Goal: Task Accomplishment & Management: Use online tool/utility

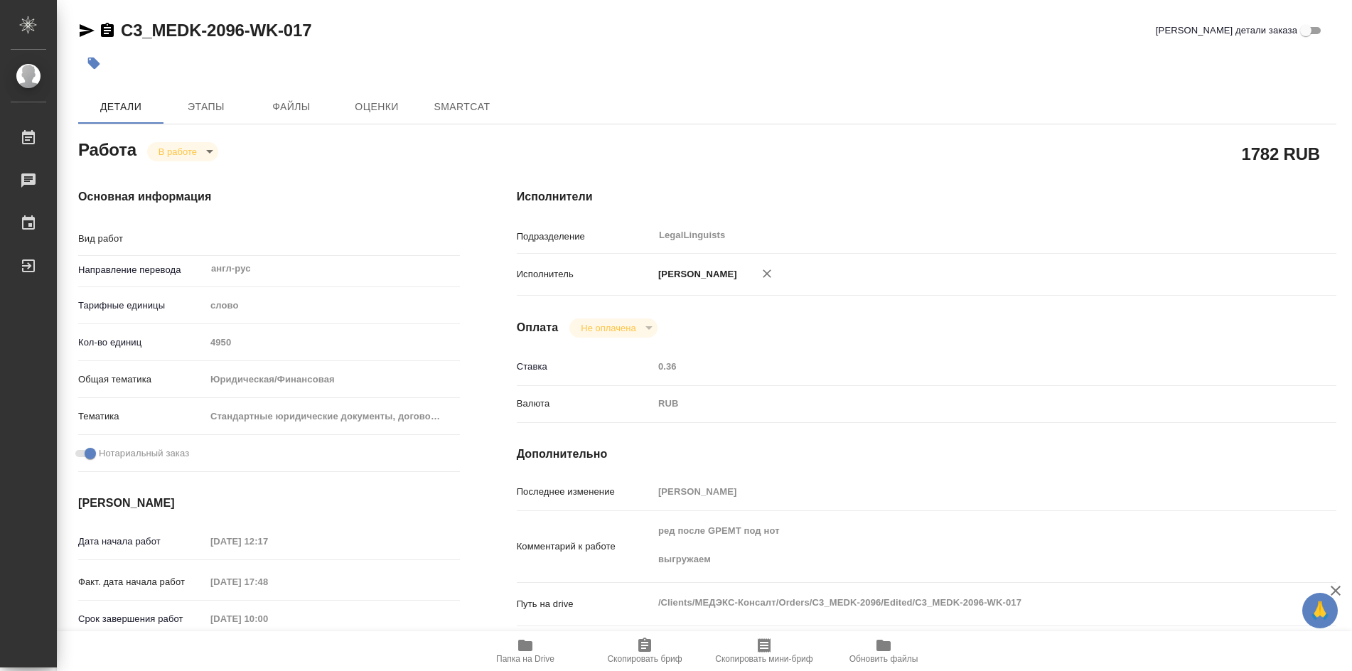
type textarea "x"
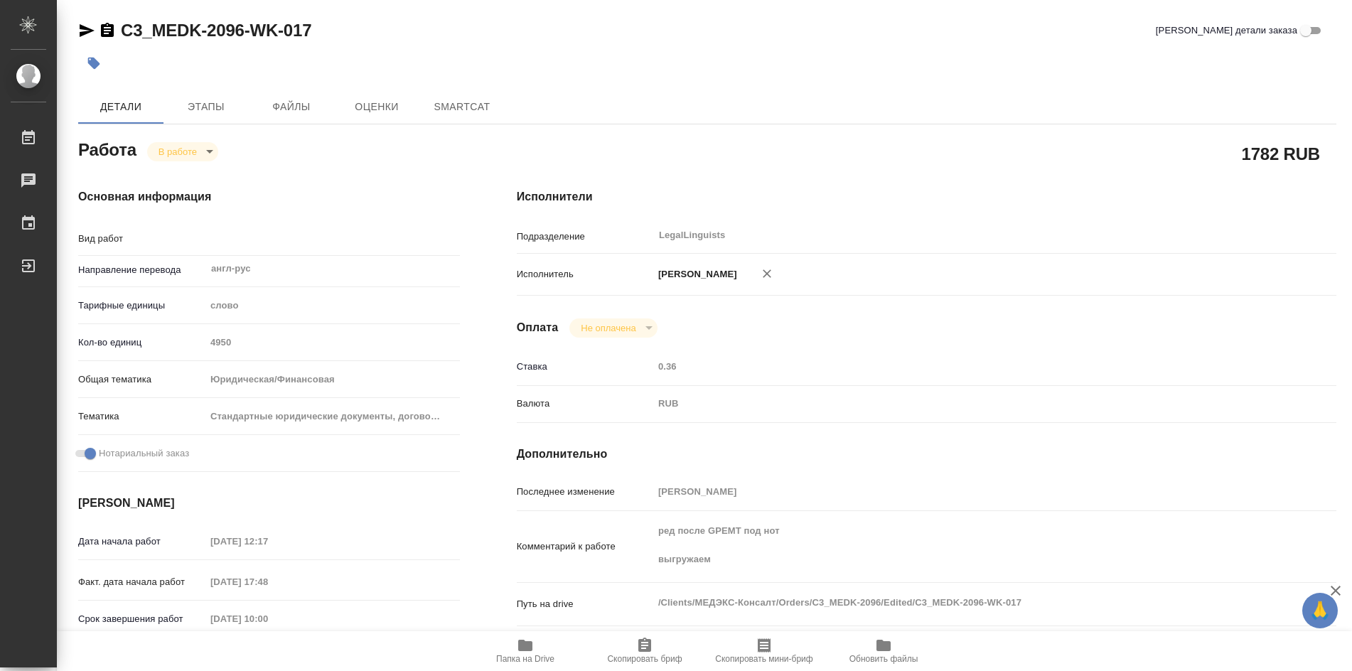
type textarea "x"
type textarea "Редактура"
type textarea "x"
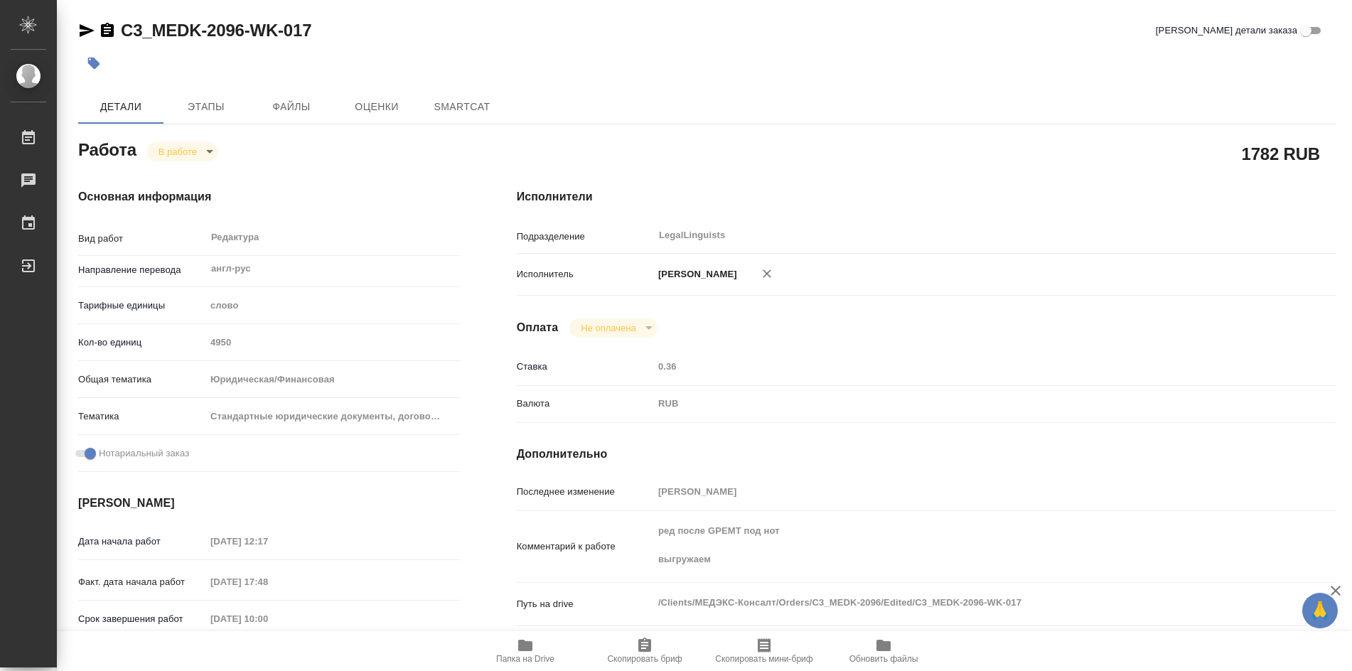
type textarea "x"
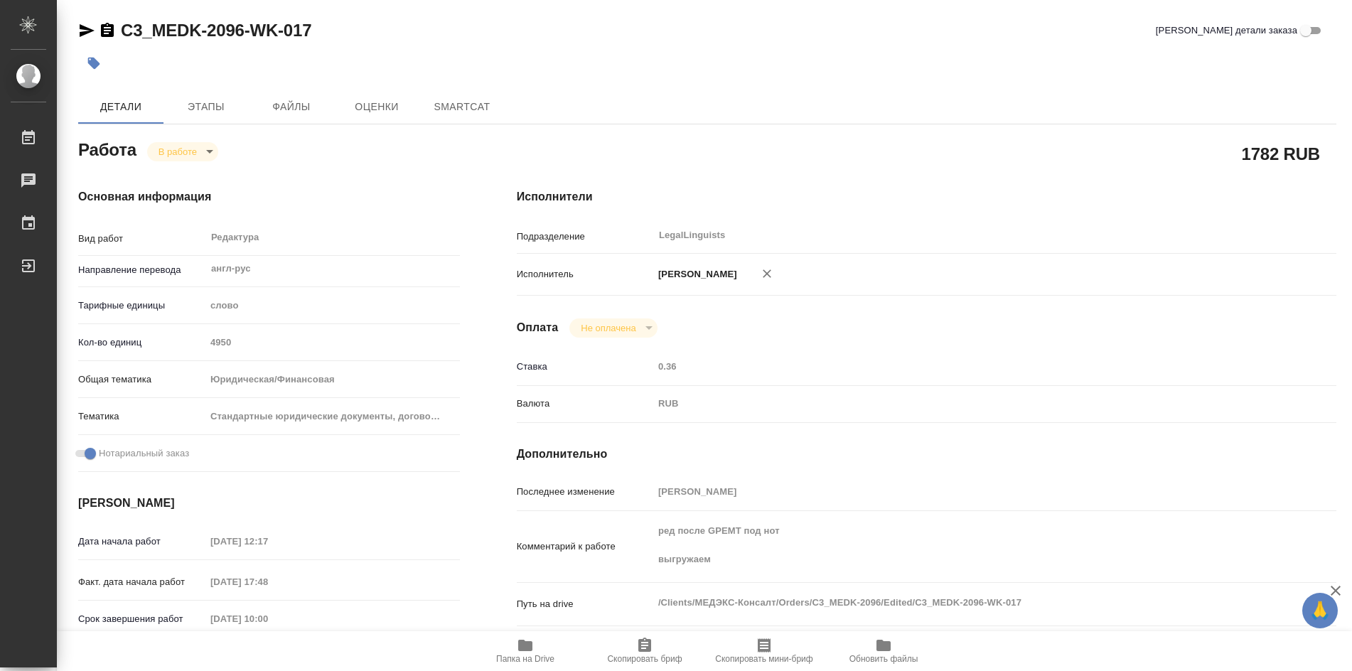
type textarea "x"
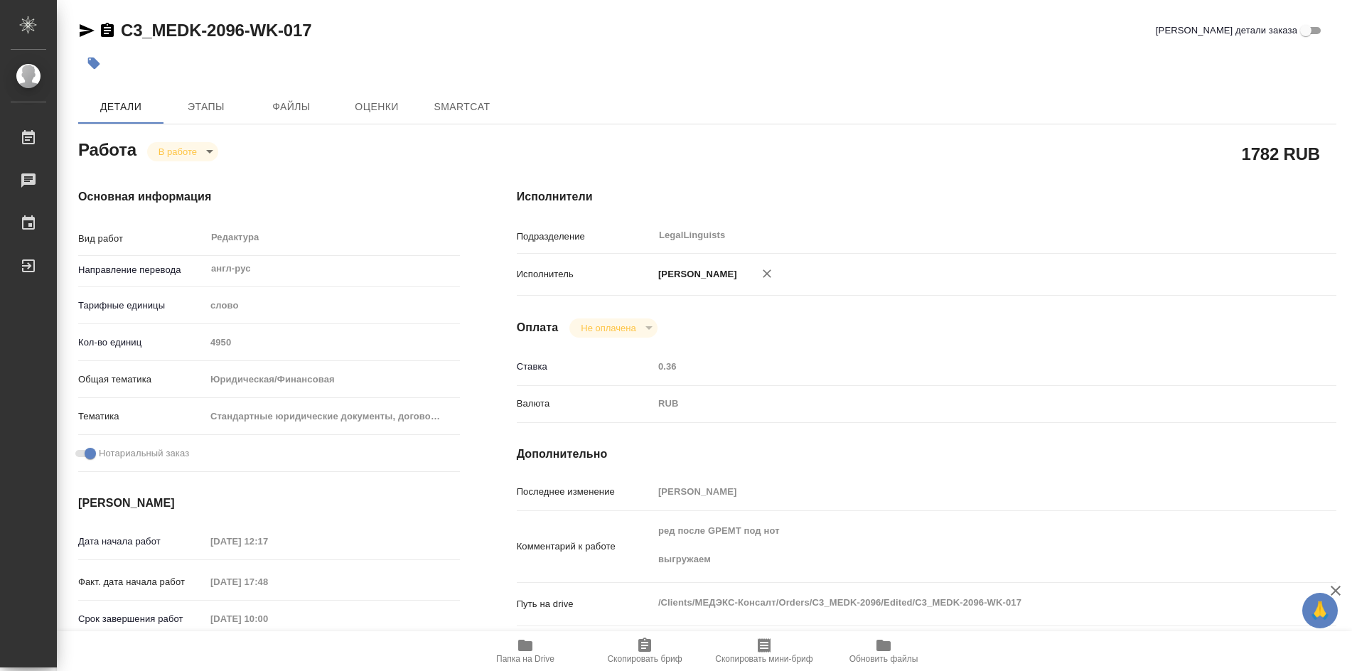
type textarea "x"
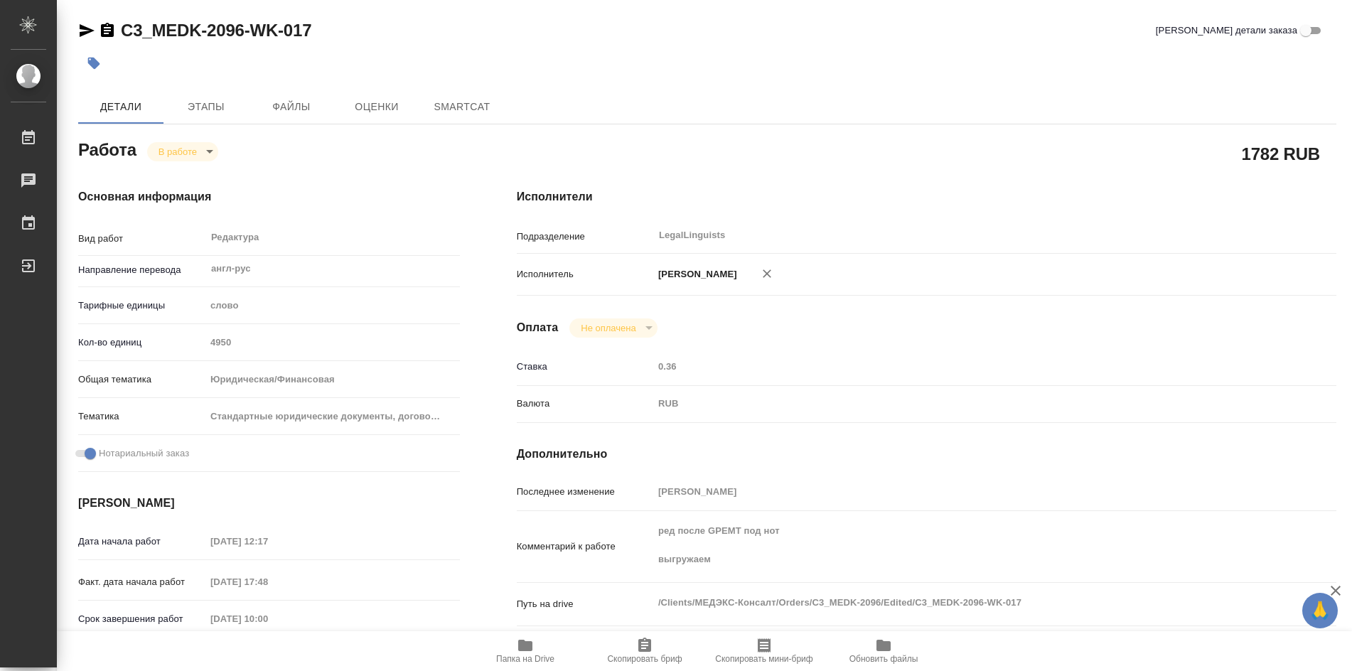
type textarea "x"
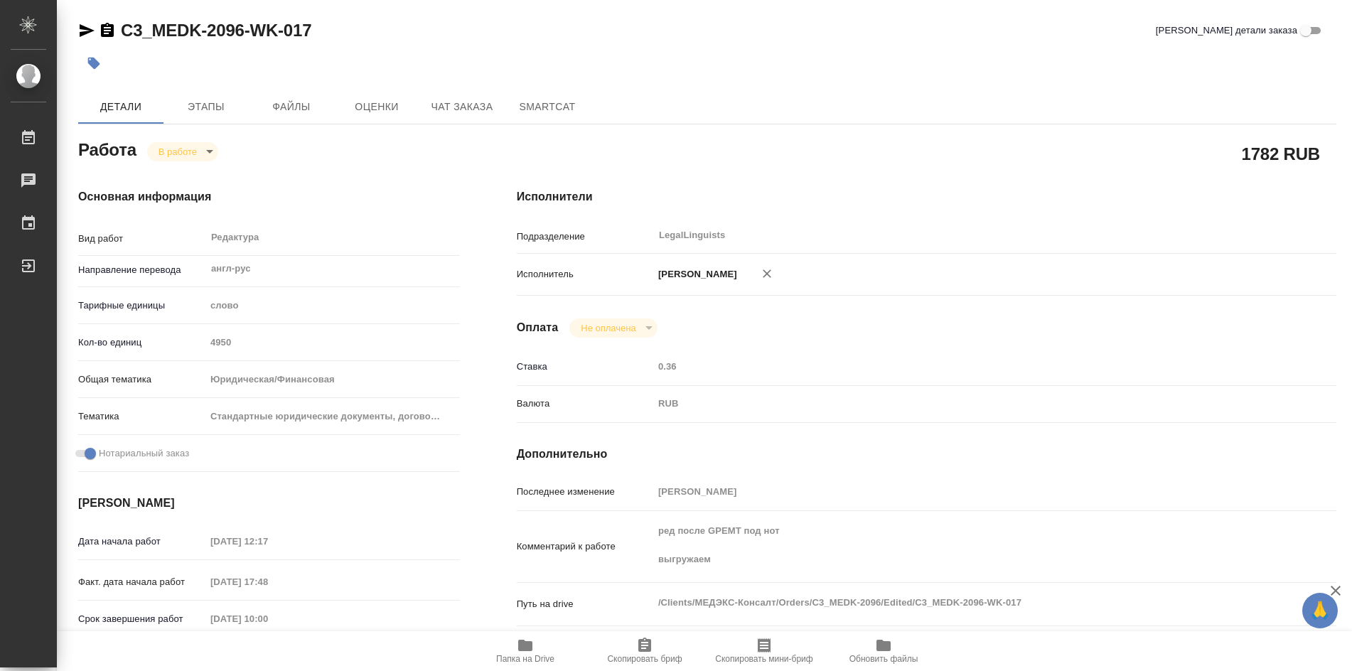
type textarea "x"
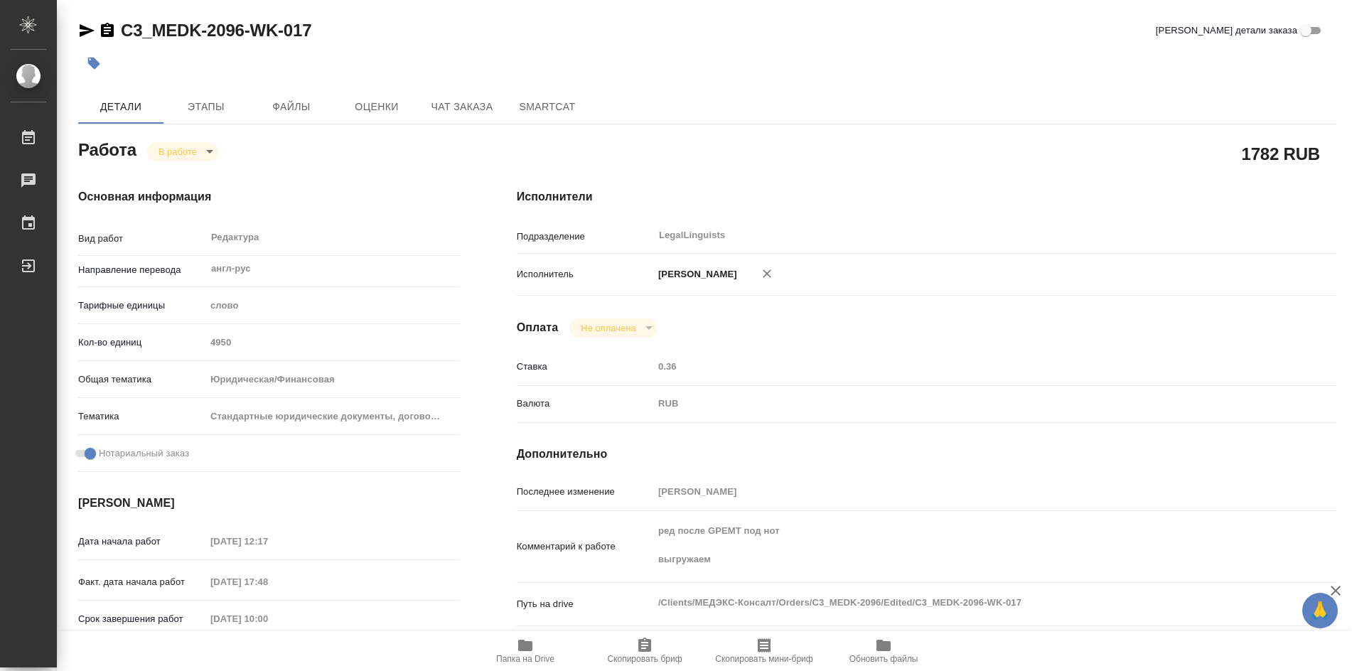
type textarea "x"
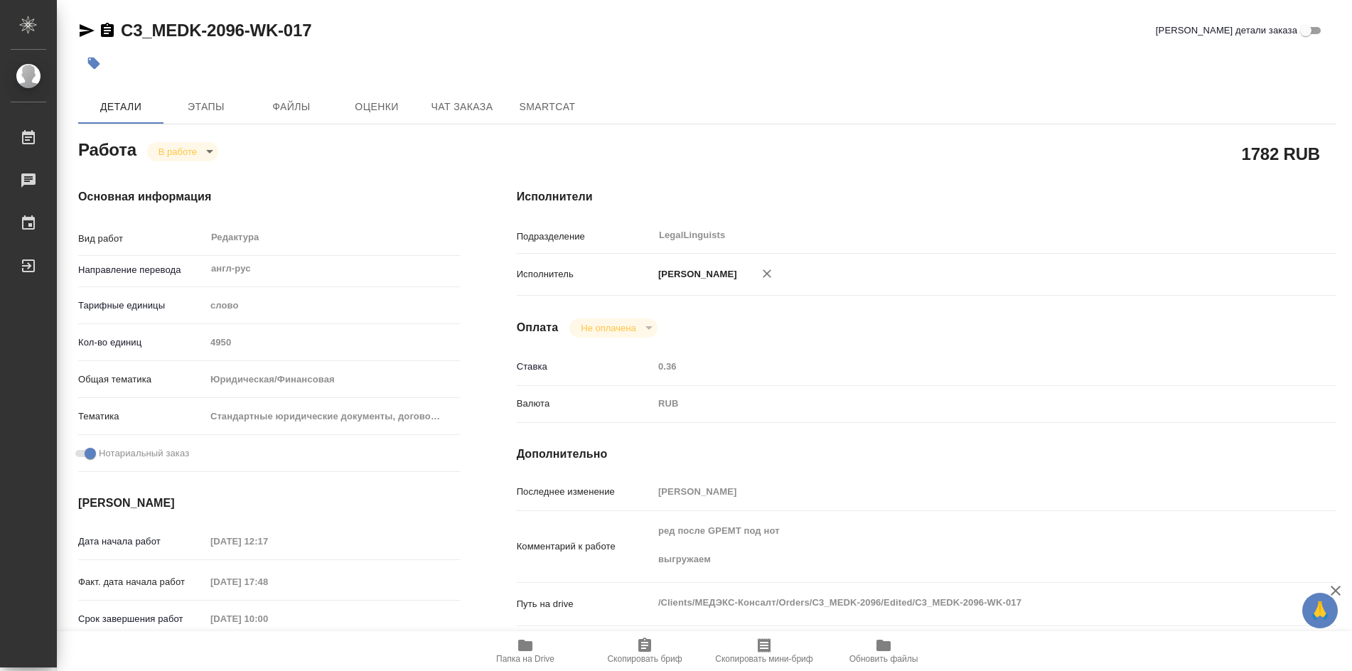
type textarea "x"
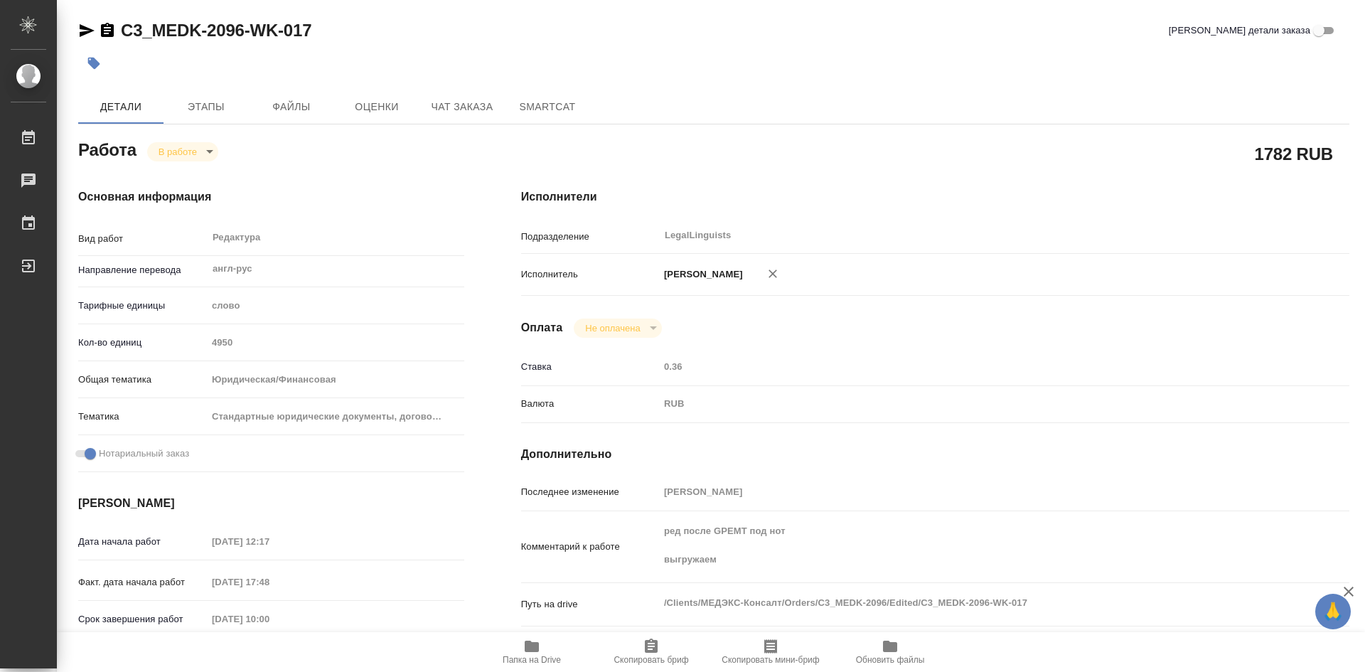
type textarea "x"
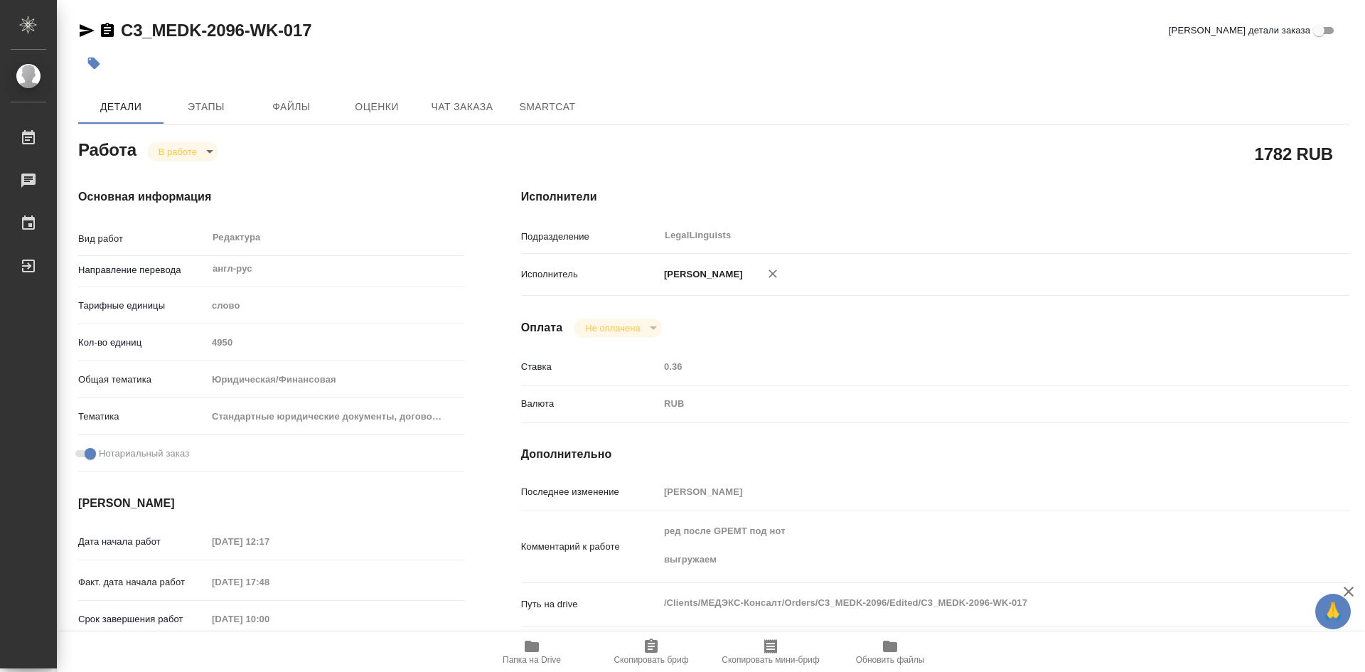
type textarea "x"
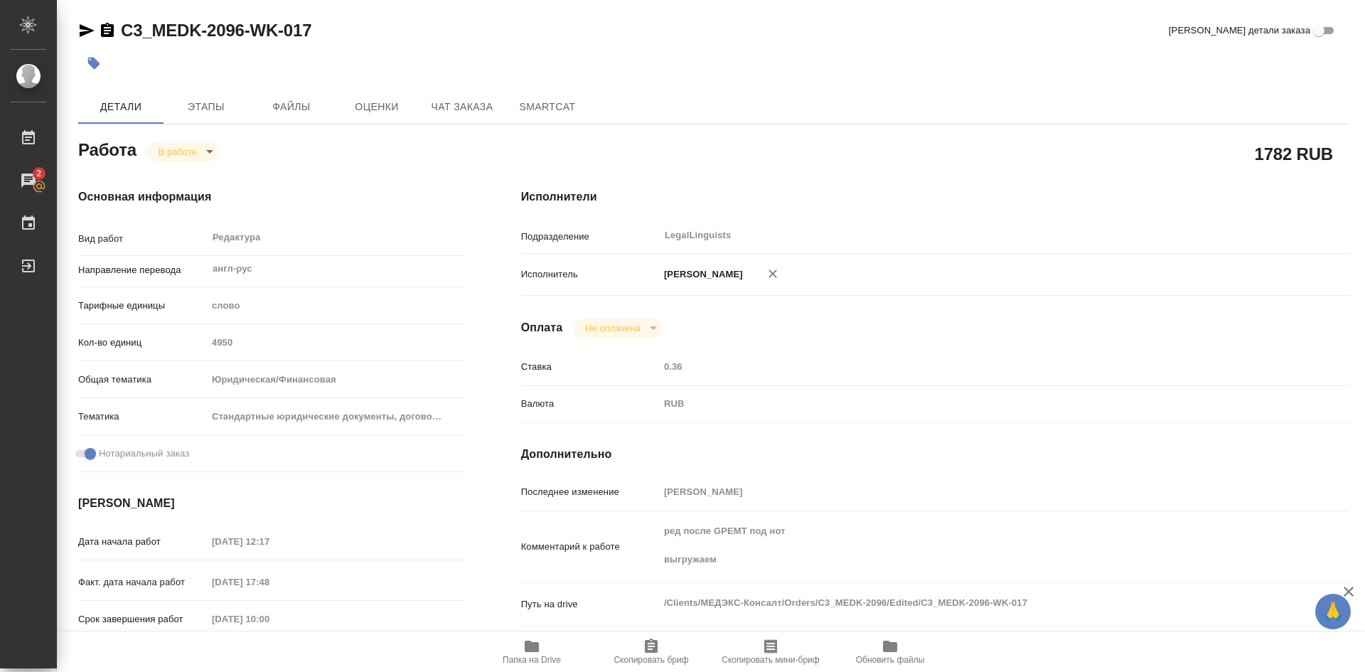
type textarea "x"
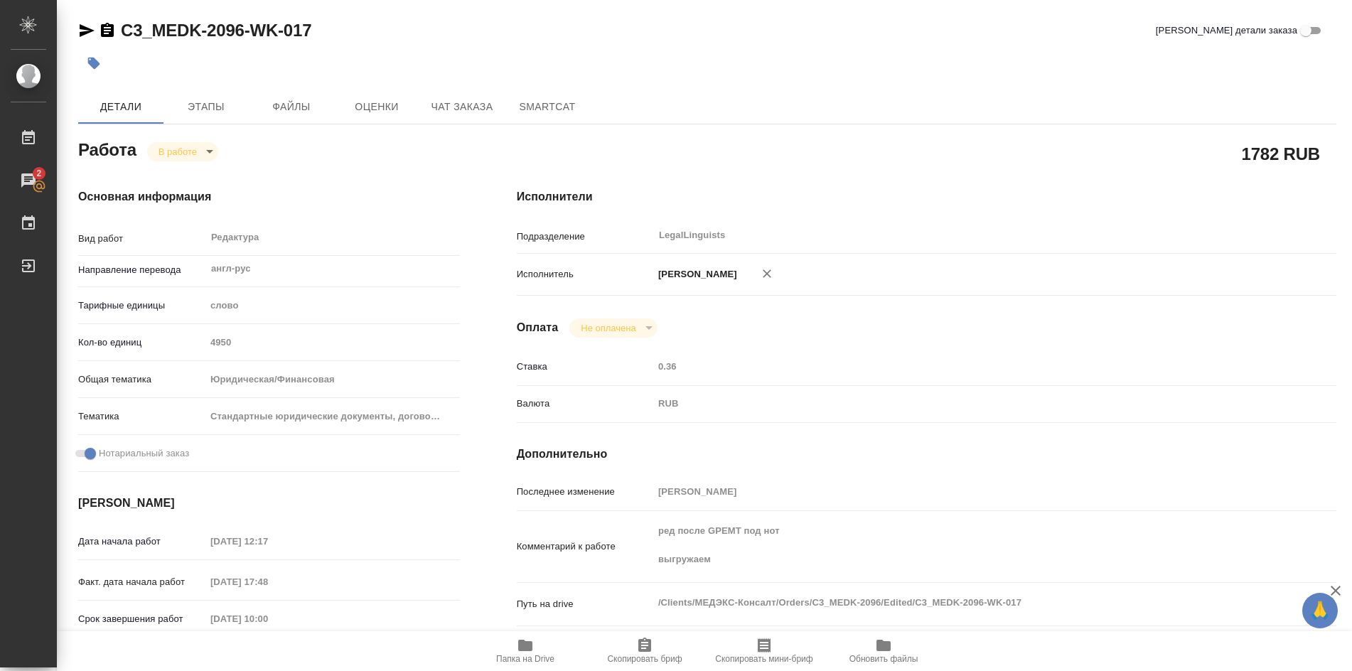
type textarea "x"
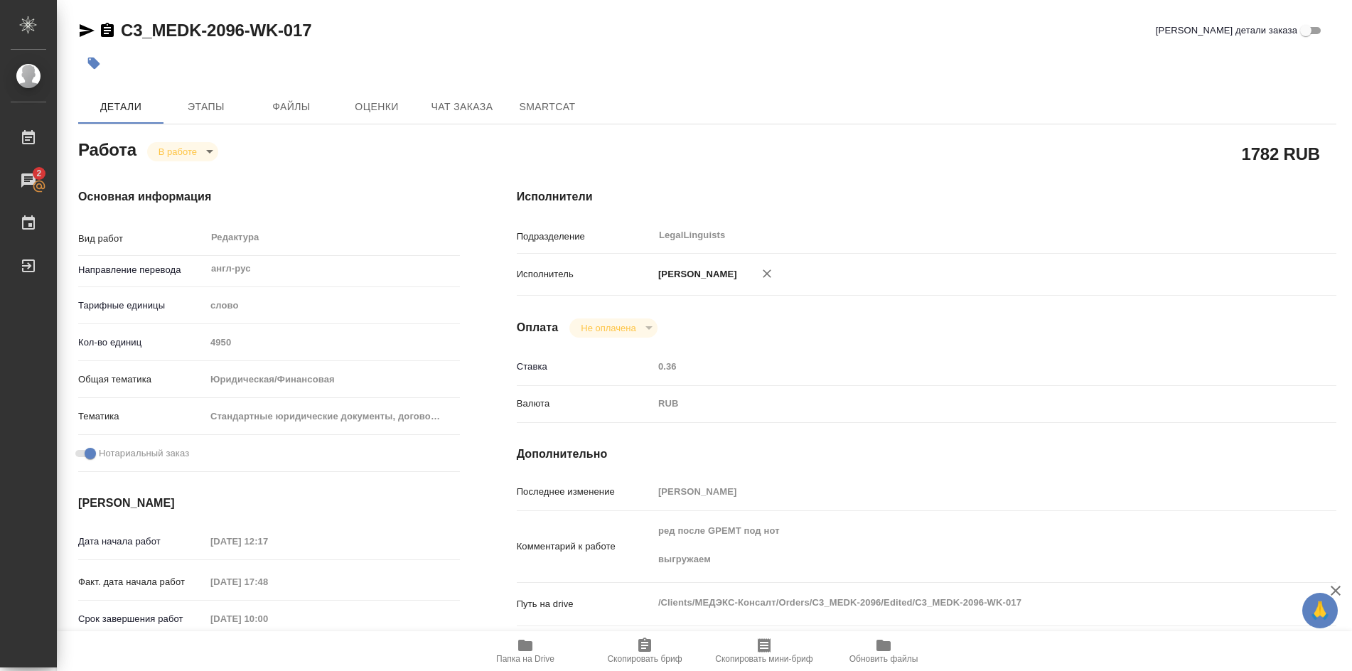
scroll to position [142, 0]
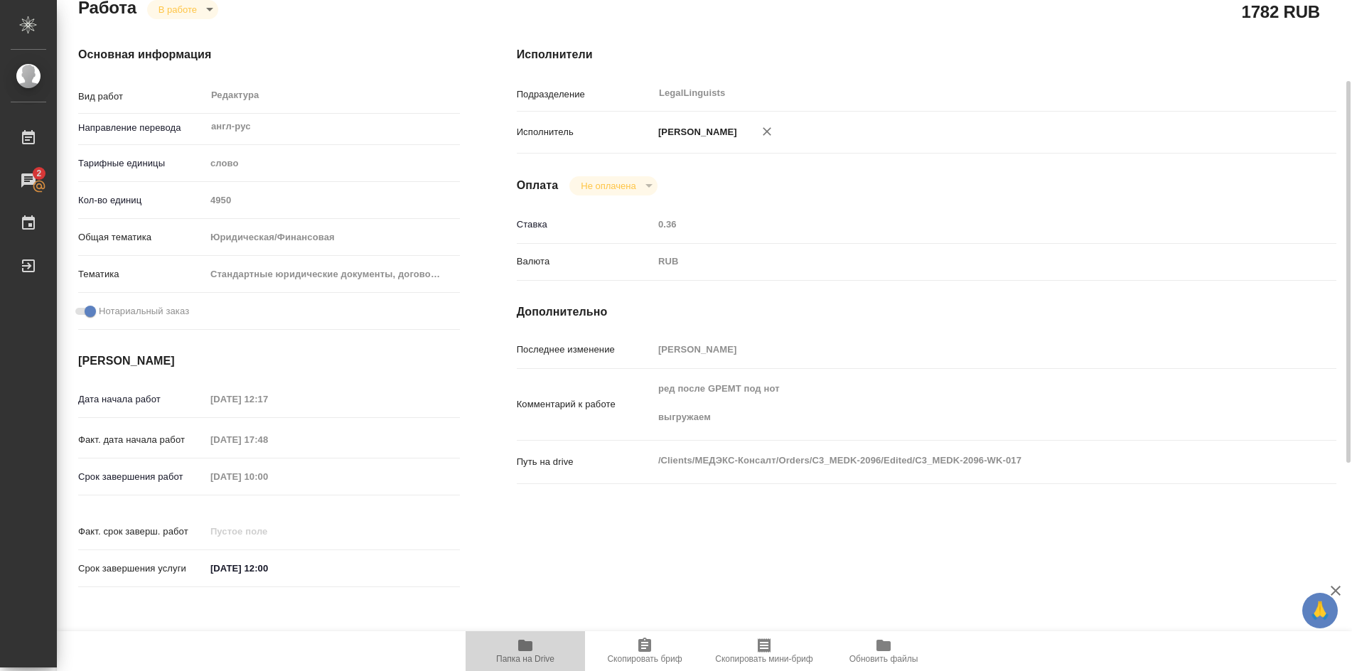
click at [535, 641] on span "Папка на Drive" at bounding box center [525, 650] width 102 height 27
